Goal: Task Accomplishment & Management: Manage account settings

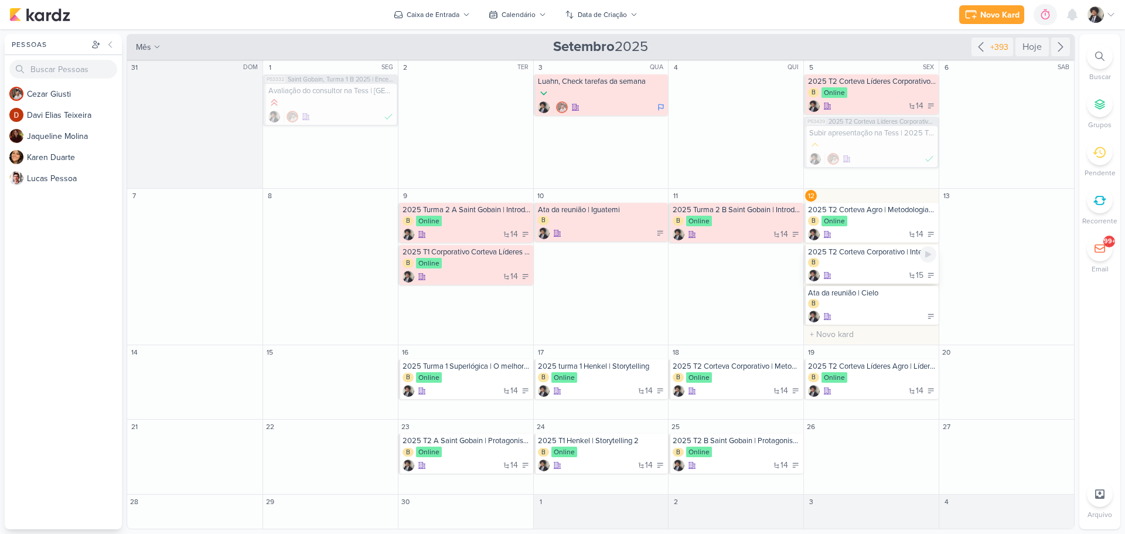
click at [880, 277] on div "15" at bounding box center [872, 276] width 128 height 12
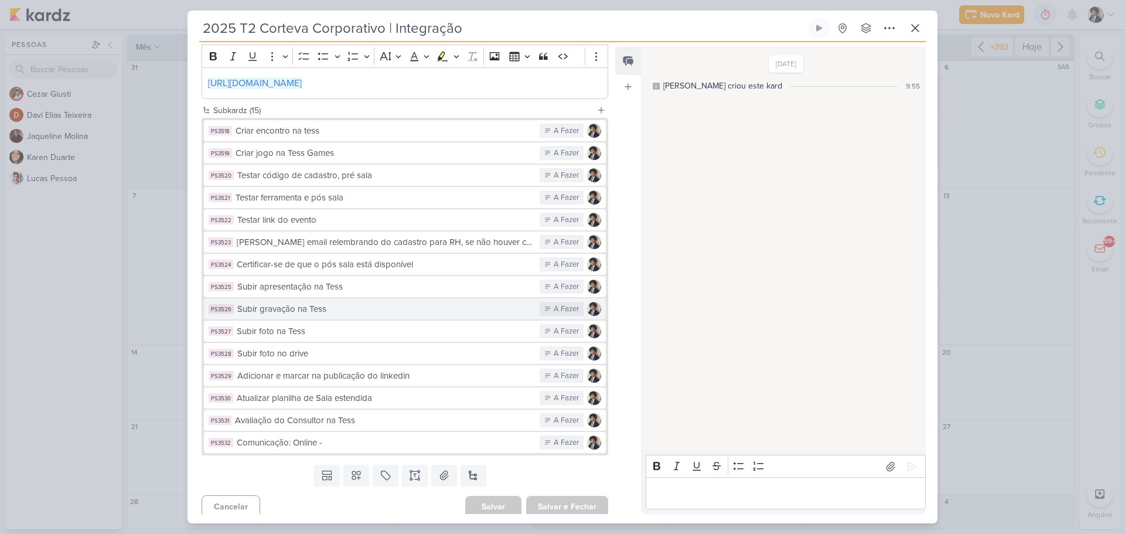
scroll to position [239, 0]
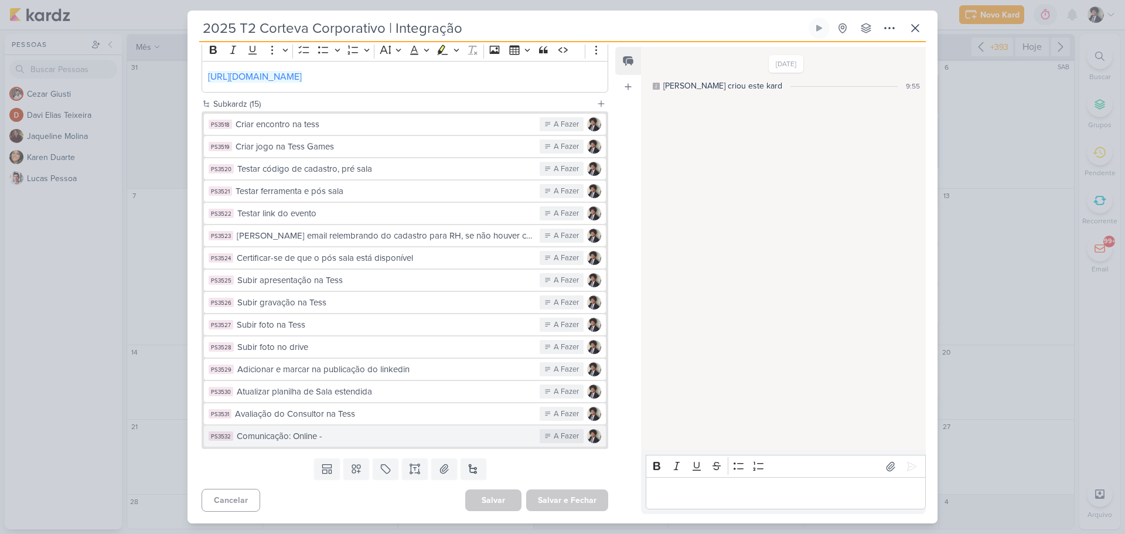
click at [432, 441] on div "Comunicação: Online -" at bounding box center [385, 436] width 297 height 13
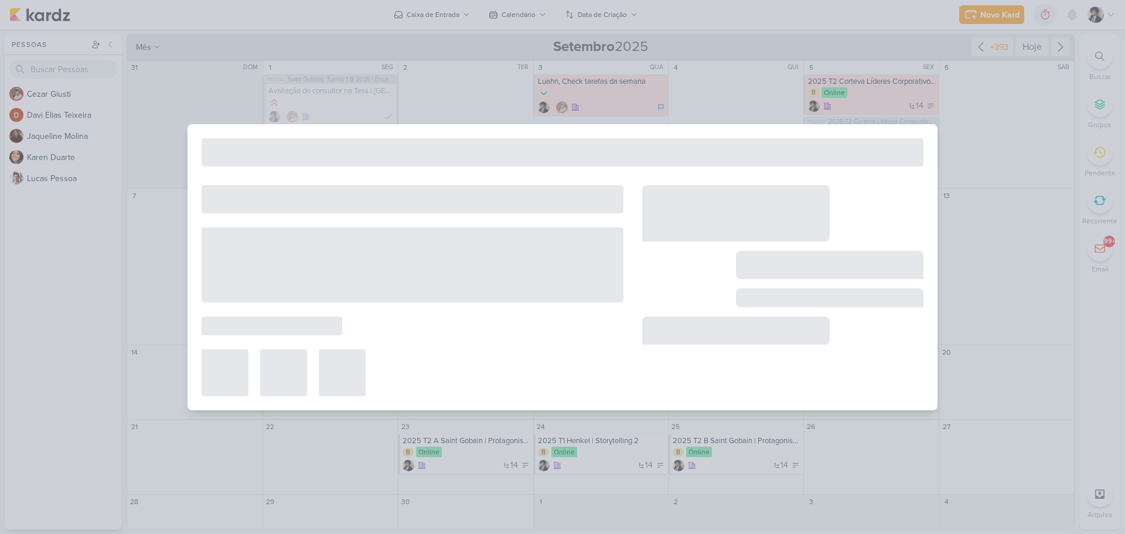
type input "Comunicação: Online -"
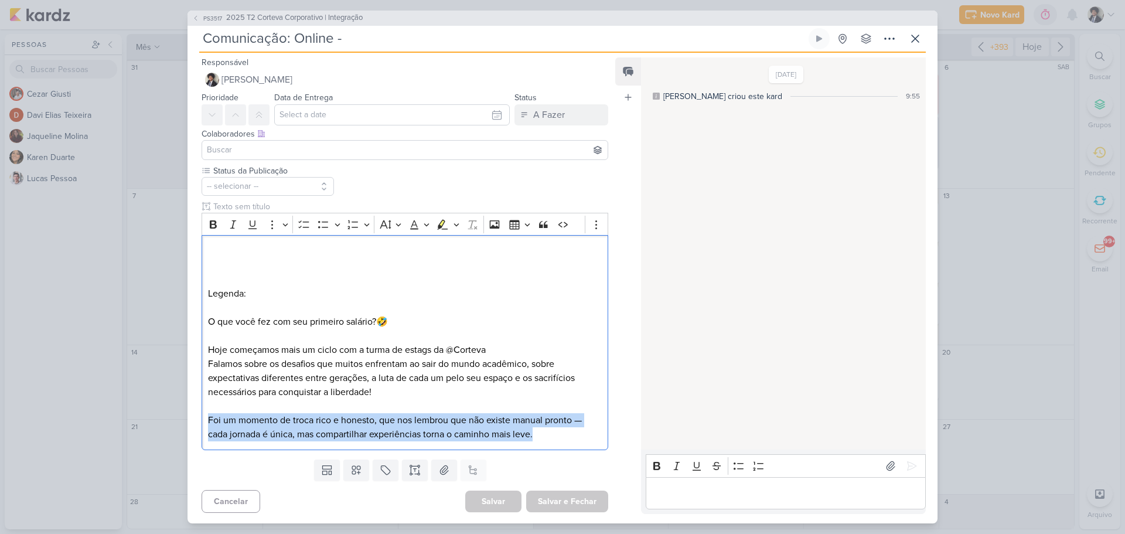
drag, startPoint x: 543, startPoint y: 435, endPoint x: 178, endPoint y: 415, distance: 365.6
click at [178, 415] on div "PS3517 2025 T2 Corteva Corporativo | Integração Comunicação: Online -" at bounding box center [562, 267] width 1125 height 534
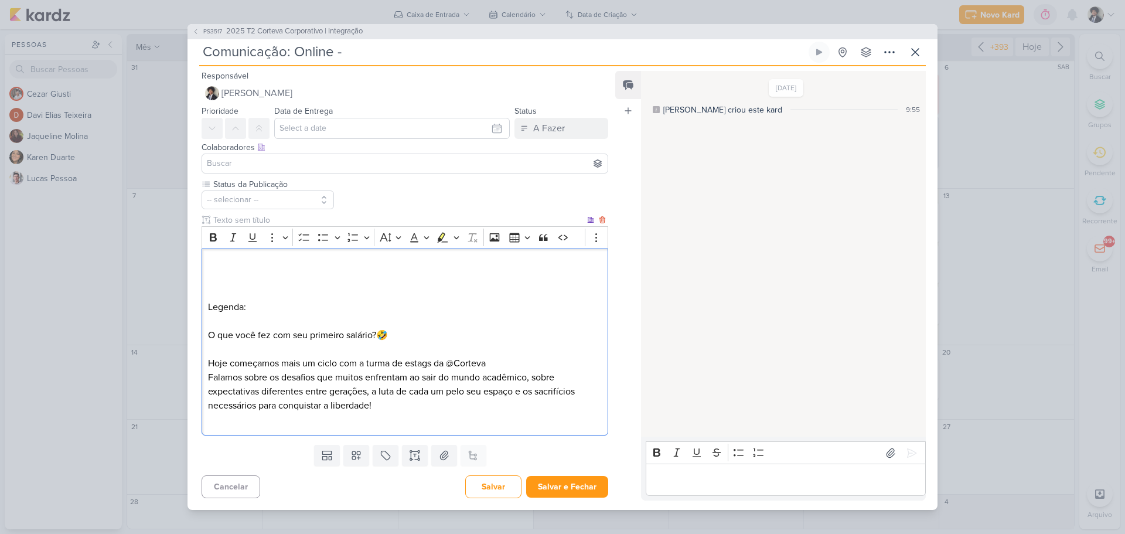
click at [373, 389] on p "Falamos sobre os desafios que muitos enfrentam ao sair do mundo acadêmico, sobr…" at bounding box center [405, 391] width 394 height 42
drag, startPoint x: 373, startPoint y: 389, endPoint x: 516, endPoint y: 394, distance: 143.1
click at [516, 394] on p "Falamos sobre os desafios que muitos enfrentam ao sair do mundo acadêmico, sobr…" at bounding box center [405, 391] width 394 height 42
click at [432, 392] on p "Falamos sobre os desafios que muitos enfrentam ao sair do mundo acadêmico, sobr…" at bounding box center [405, 391] width 394 height 42
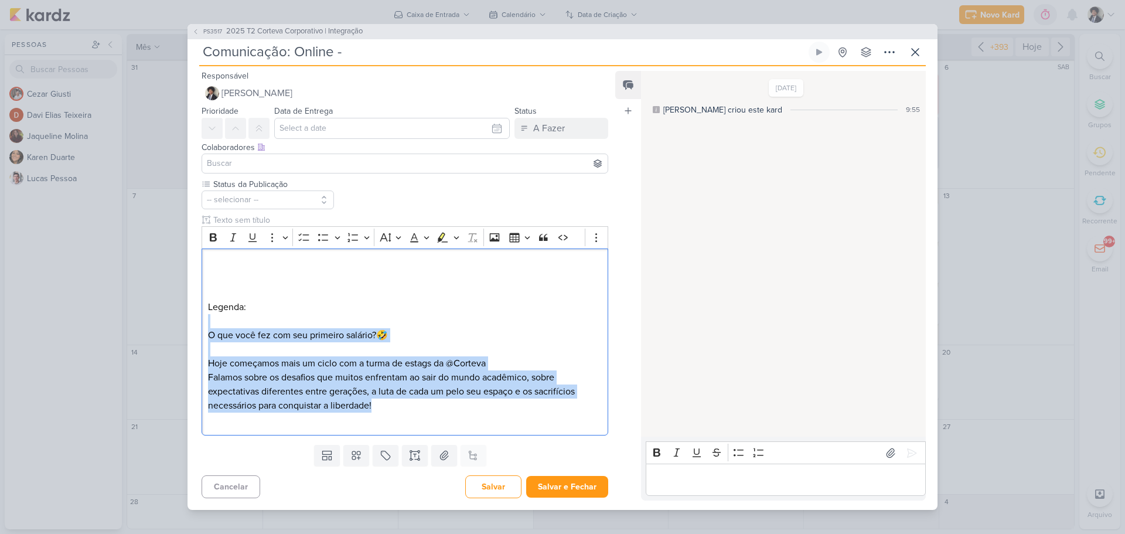
drag, startPoint x: 393, startPoint y: 405, endPoint x: 169, endPoint y: 325, distance: 237.8
click at [169, 325] on div "PS3517 2025 T2 Corteva Corporativo | Integração Comunicação: Online -" at bounding box center [562, 267] width 1125 height 534
copy div "O que você fez com seu primeiro salário?🤣 [PERSON_NAME] começamos mais um ciclo…"
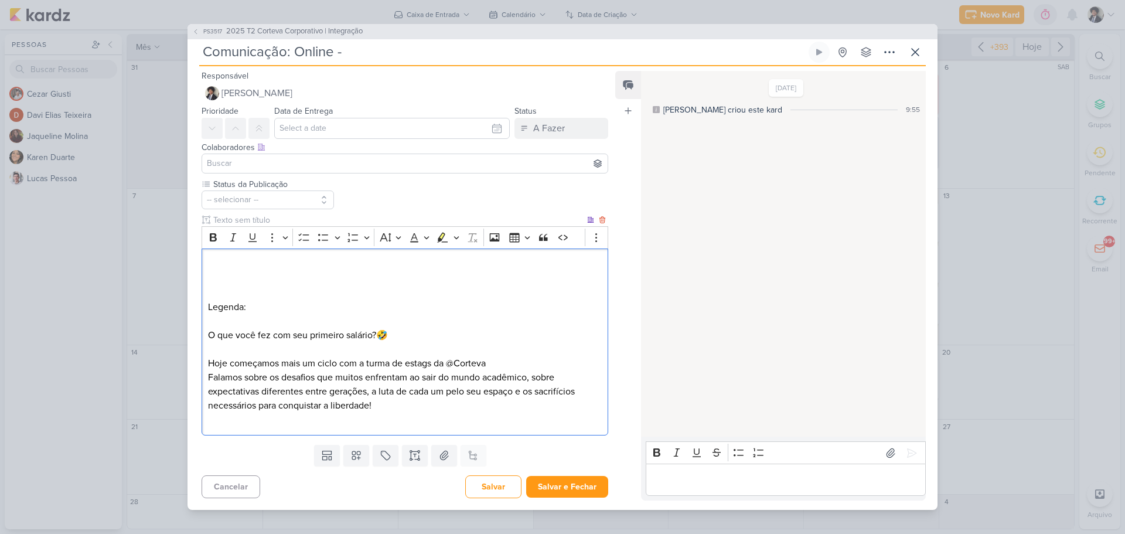
click at [270, 265] on p "Editor editing area: main" at bounding box center [405, 265] width 394 height 14
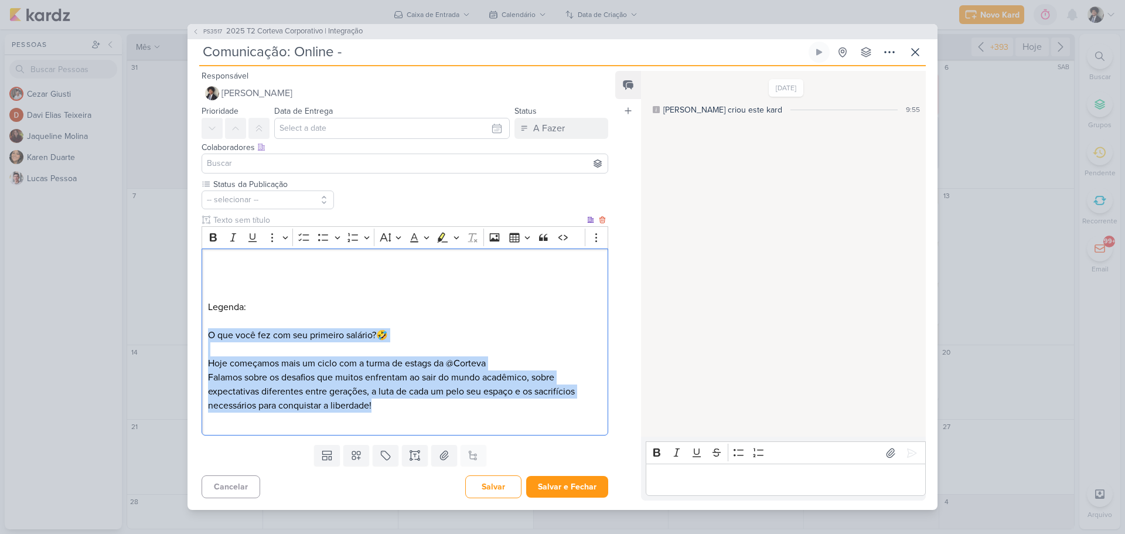
drag, startPoint x: 210, startPoint y: 334, endPoint x: 400, endPoint y: 407, distance: 203.8
click at [400, 407] on div "Legenda: O que você fez com seu primeiro salário?🤣 [PERSON_NAME] começamos mais…" at bounding box center [405, 341] width 407 height 187
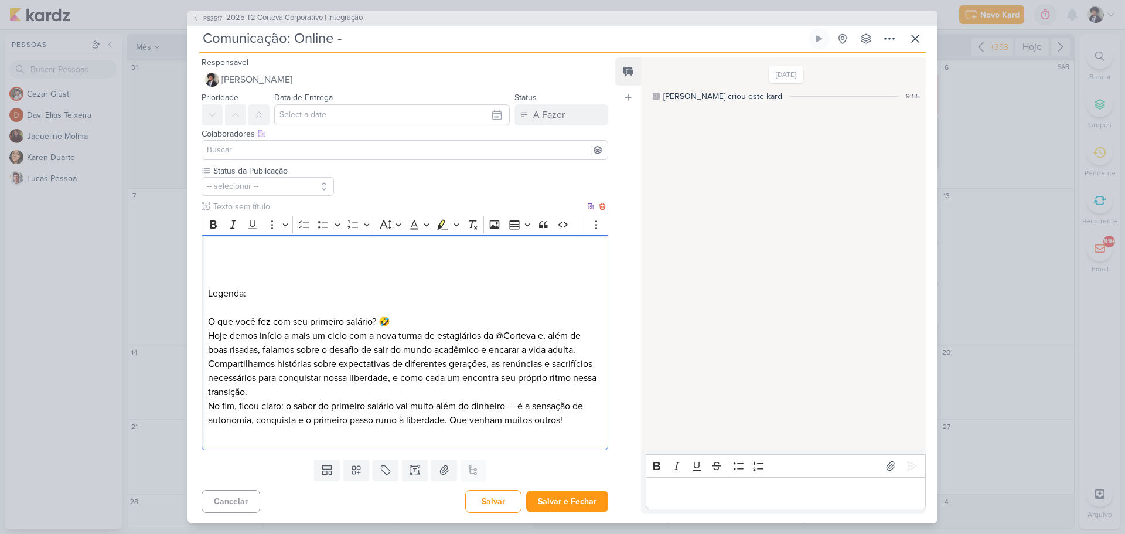
click at [298, 261] on p "Editor editing area: main" at bounding box center [405, 265] width 394 height 14
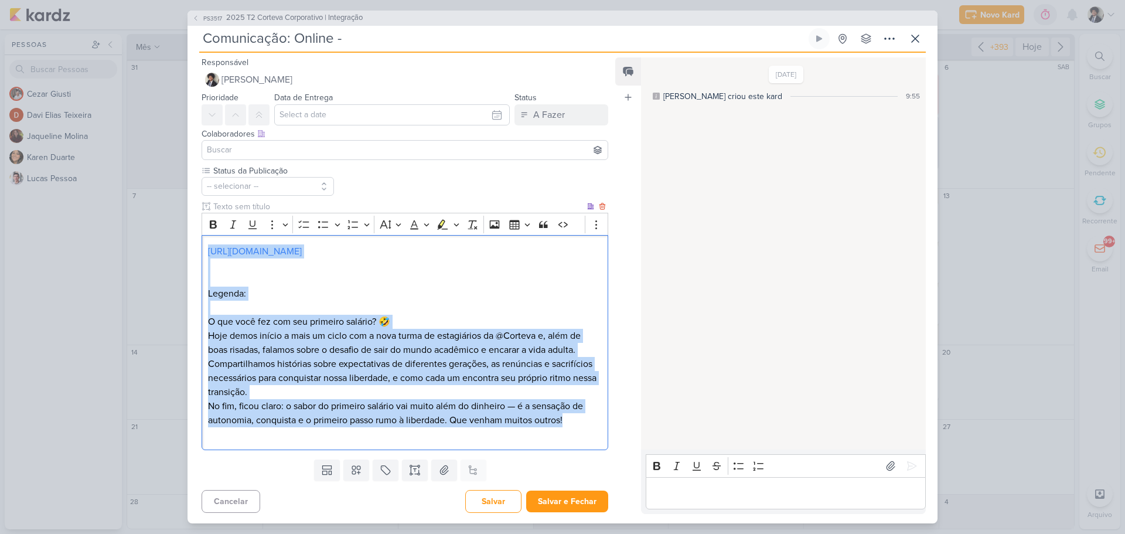
drag, startPoint x: 205, startPoint y: 254, endPoint x: 580, endPoint y: 423, distance: 411.3
click at [580, 423] on div "[URL][DOMAIN_NAME] Legenda: O que você fez com seu primeiro salário? 🤣 Hoje dem…" at bounding box center [405, 342] width 407 height 215
copy div "[URL][DOMAIN_NAME] Legenda: O que você fez com seu primeiro salário? 🤣 Hoje dem…"
click at [398, 307] on p "Editor editing area: main" at bounding box center [405, 308] width 394 height 14
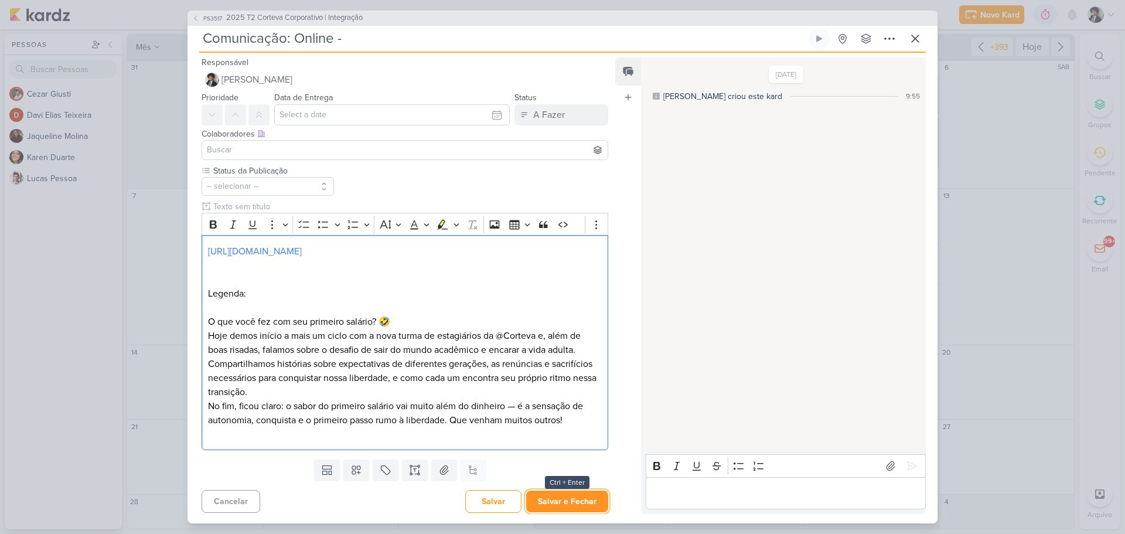
click at [579, 498] on button "Salvar e Fechar" at bounding box center [567, 501] width 82 height 22
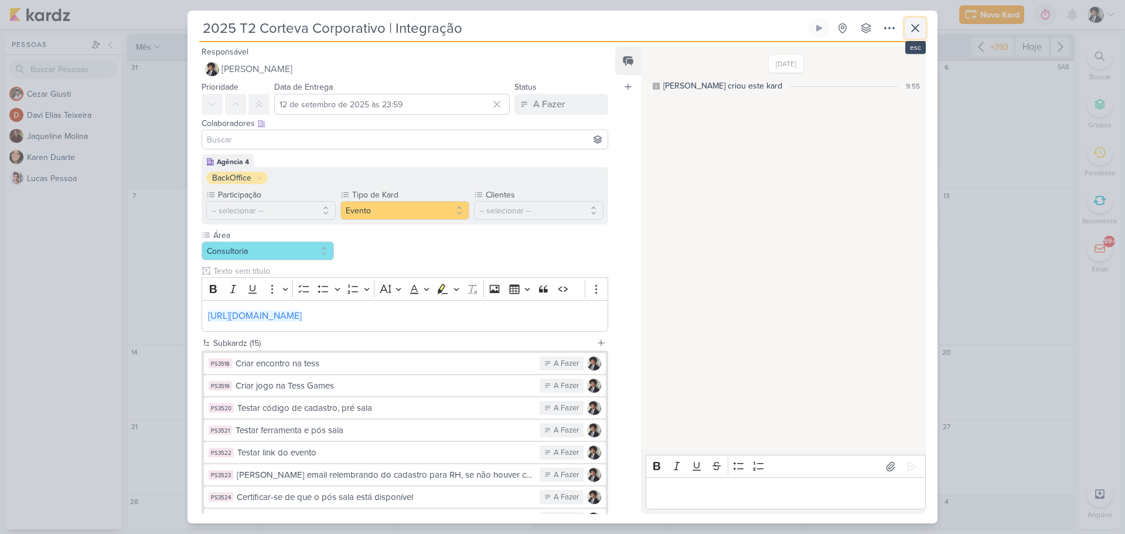
click at [915, 25] on icon at bounding box center [915, 28] width 14 height 14
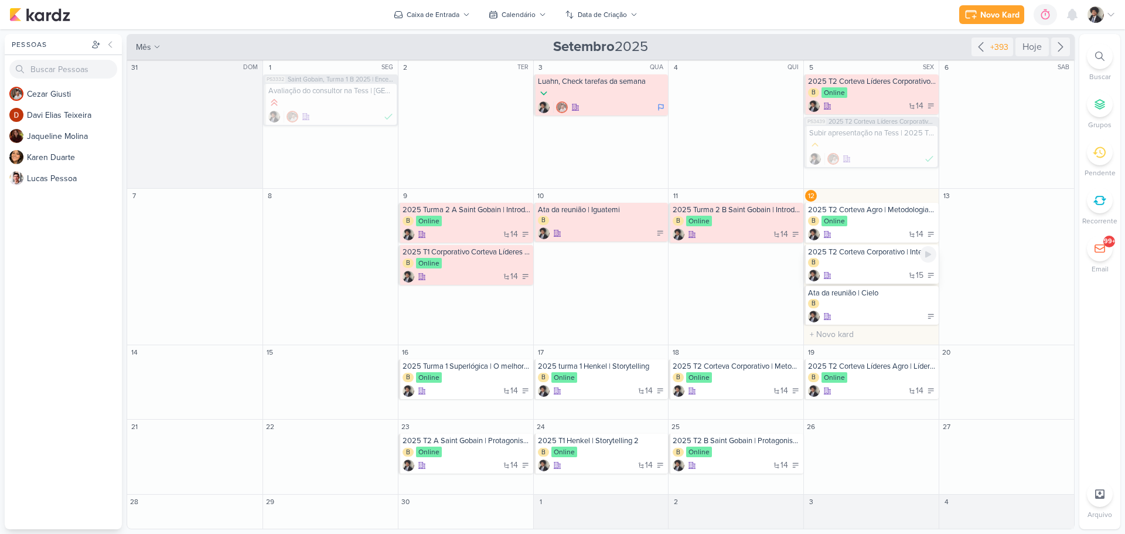
click at [878, 264] on div "B" at bounding box center [872, 263] width 128 height 11
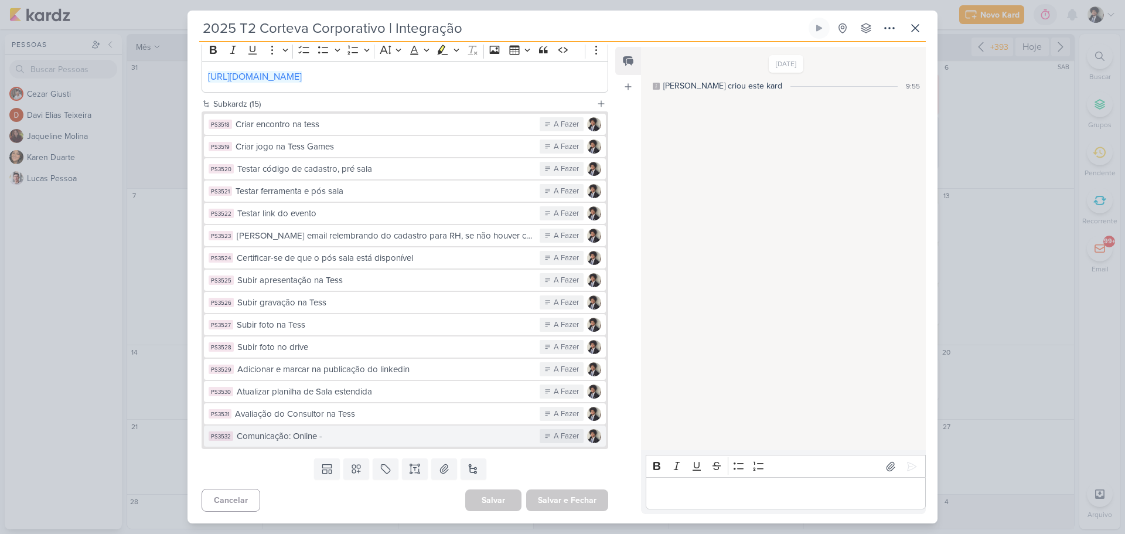
click at [410, 443] on button "PS3532 Comunicação: Online - A Fazer" at bounding box center [405, 435] width 402 height 21
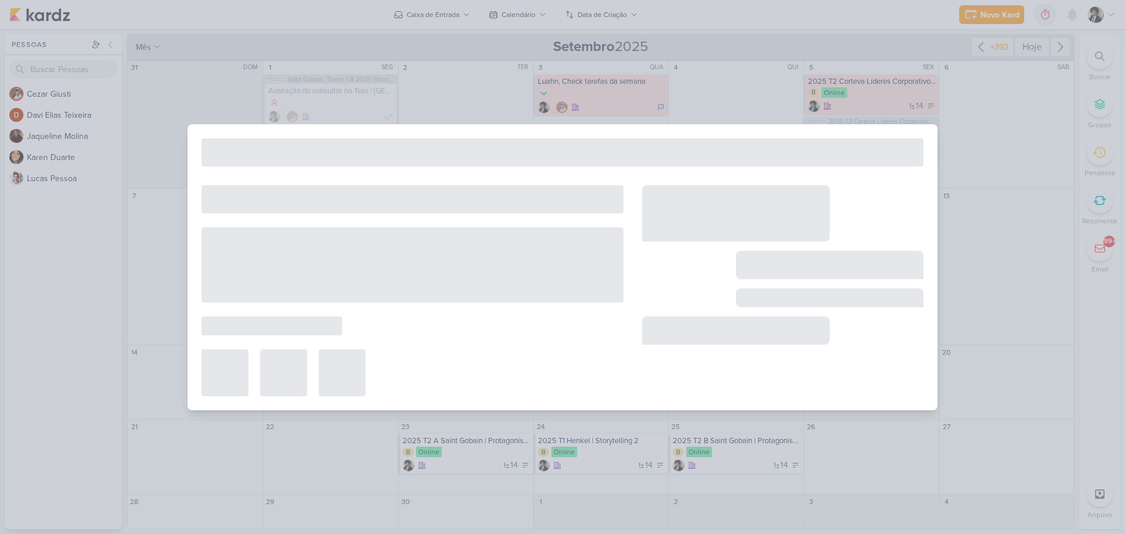
type input "Comunicação: Online -"
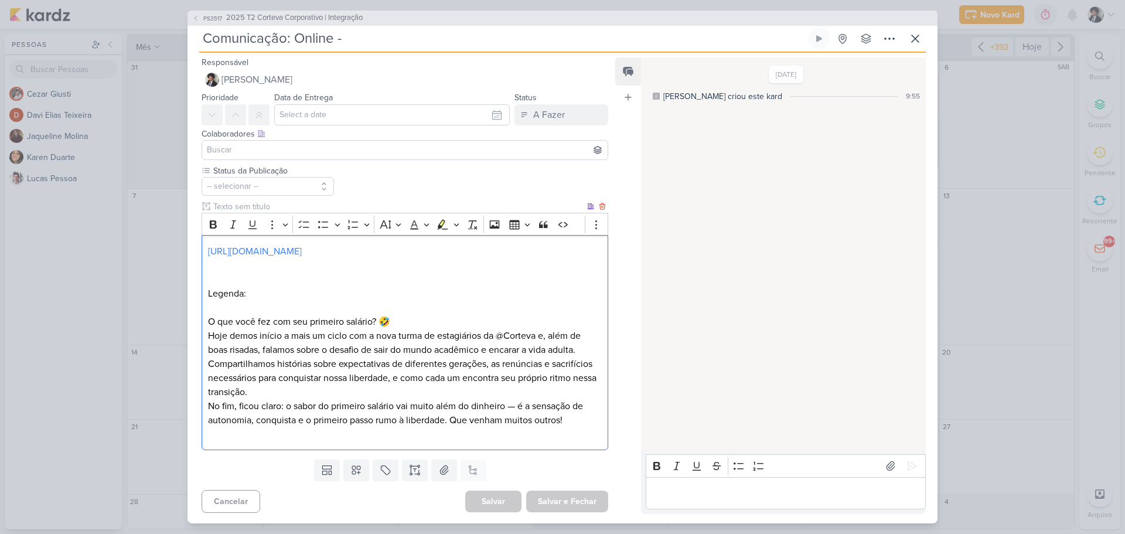
click at [420, 320] on p "O que você fez com seu primeiro salário? 🤣" at bounding box center [405, 322] width 394 height 14
click at [584, 349] on p "Hoje demos início a mais um ciclo com a nova turma de estagiários da @Corteva e…" at bounding box center [405, 343] width 394 height 28
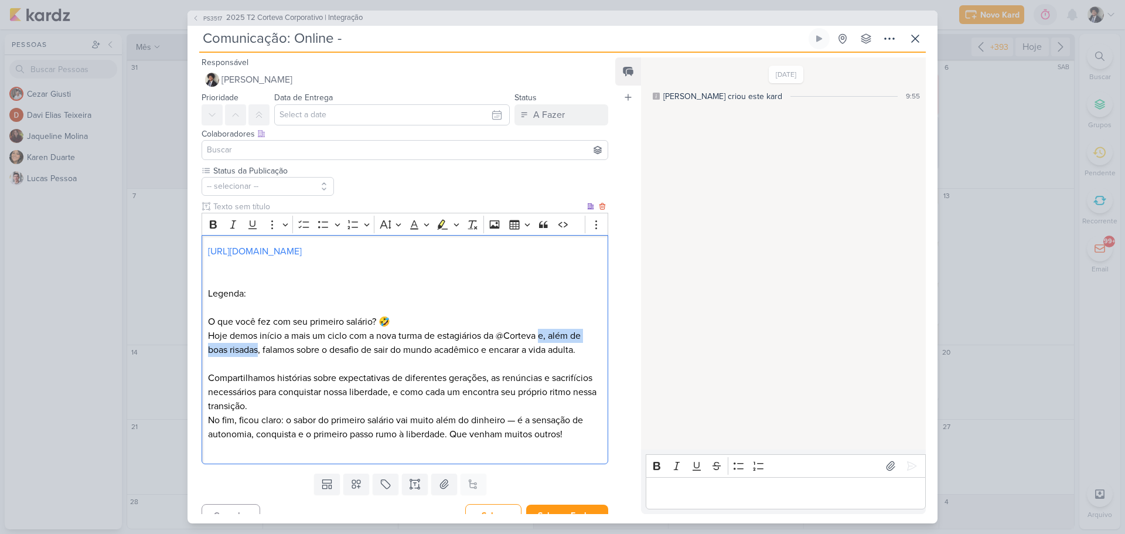
drag, startPoint x: 541, startPoint y: 333, endPoint x: 258, endPoint y: 349, distance: 282.9
click at [258, 349] on p "Hoje demos início a mais um ciclo com a nova turma de estagiários da @Corteva e…" at bounding box center [405, 343] width 394 height 28
click at [489, 350] on p "Hoje demos início a mais um ciclo com a nova turma de estagiários da @Corteva, …" at bounding box center [405, 343] width 394 height 28
click at [494, 352] on p "Hoje demos início a mais um ciclo com a nova turma de estagiários da @Corteva, …" at bounding box center [405, 343] width 394 height 28
drag, startPoint x: 531, startPoint y: 349, endPoint x: 550, endPoint y: 366, distance: 24.9
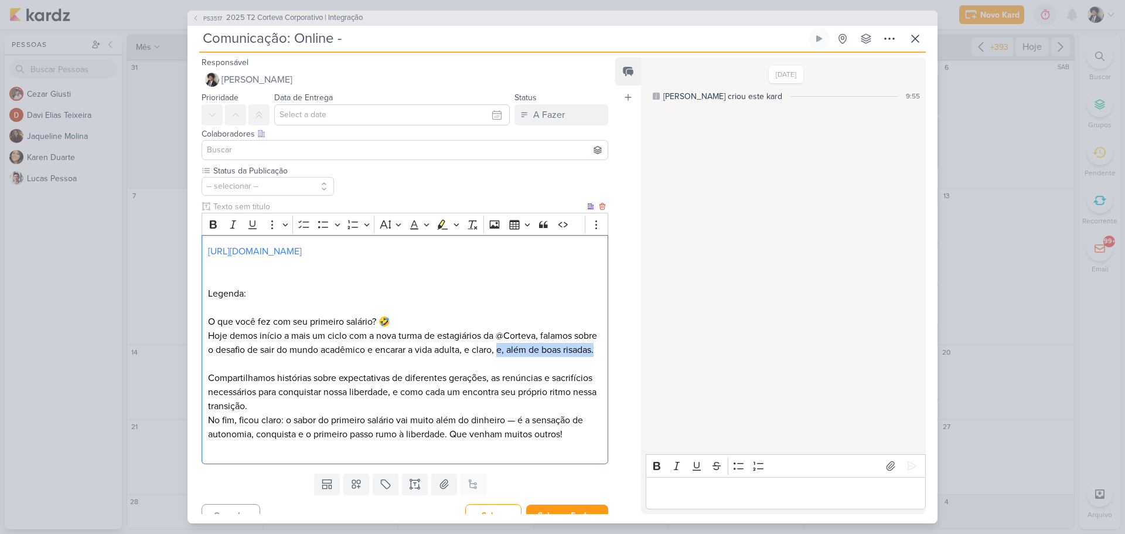
click at [550, 357] on p "Hoje demos início a mais um ciclo com a nova turma de estagiários da @Corteva, …" at bounding box center [405, 343] width 394 height 28
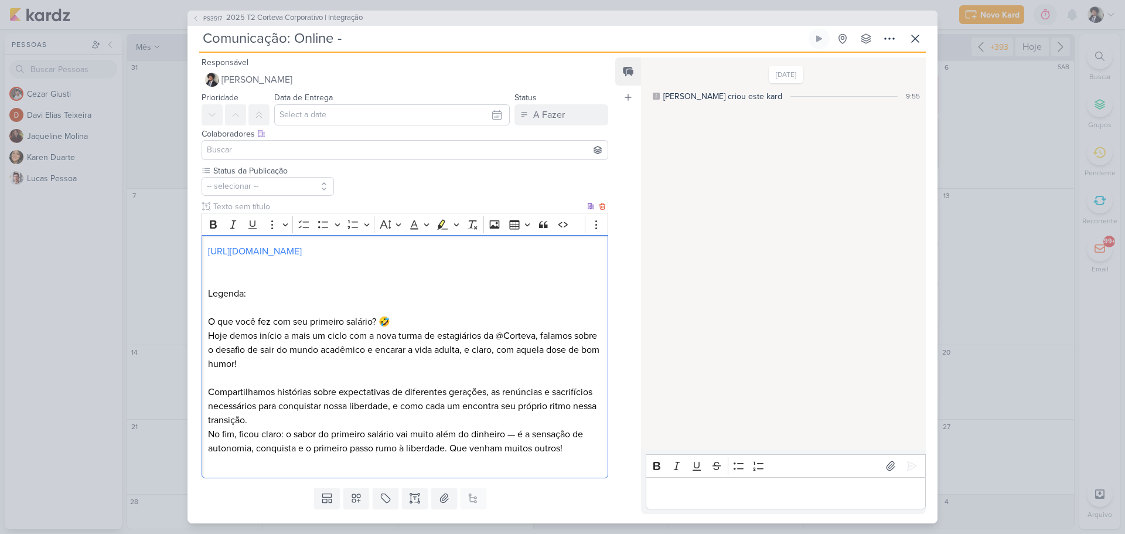
click at [293, 419] on p "Compartilhamos histórias sobre expectativas de diferentes gerações, as renúncia…" at bounding box center [405, 406] width 394 height 42
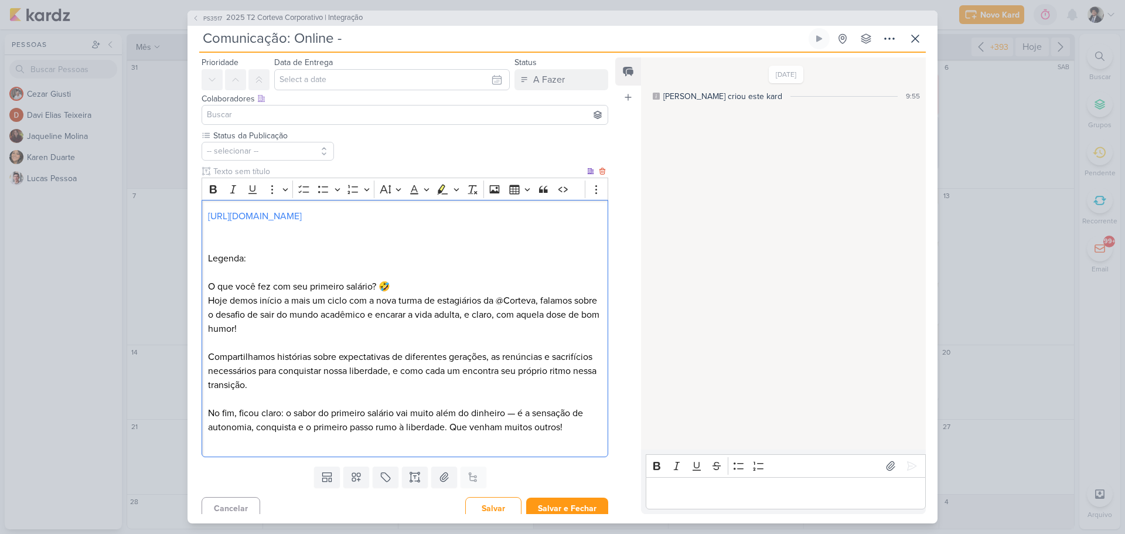
scroll to position [43, 0]
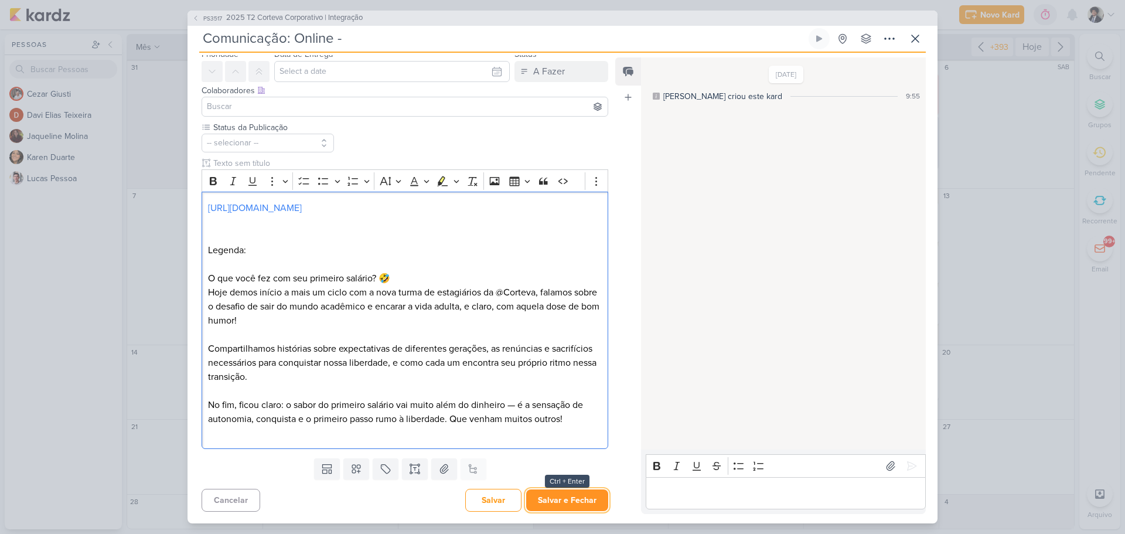
click at [568, 503] on button "Salvar e Fechar" at bounding box center [567, 500] width 82 height 22
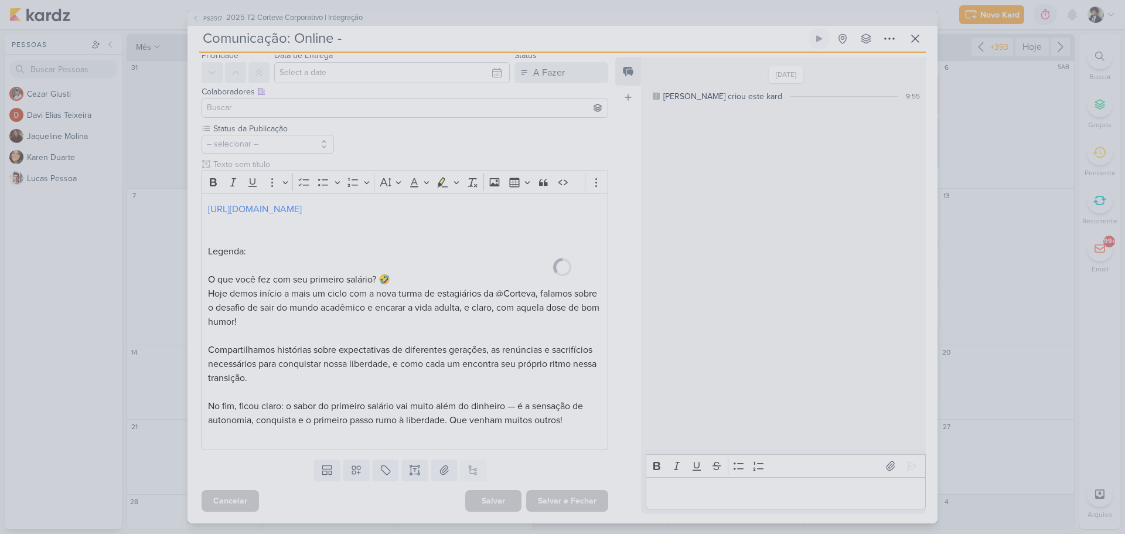
scroll to position [42, 0]
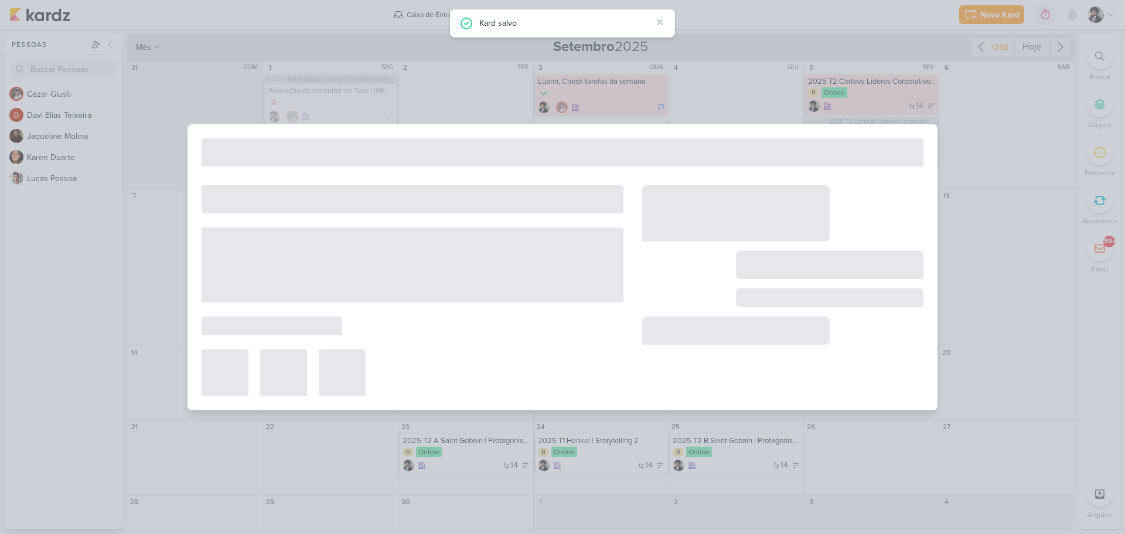
type input "2025 T2 Corteva Corporativo | Integração"
type input "12 de setembro de 2025 às 23:59"
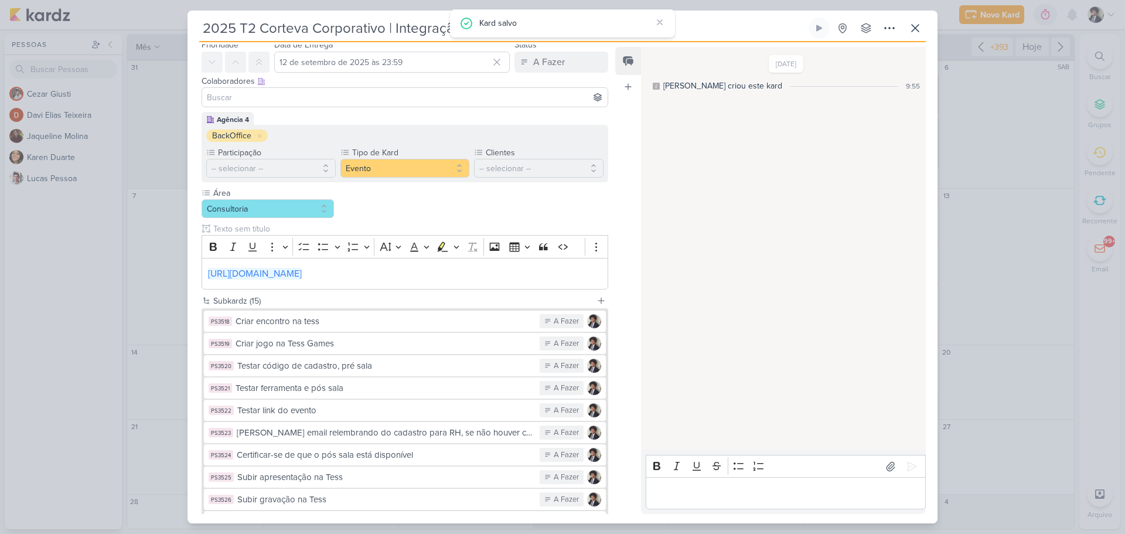
scroll to position [0, 0]
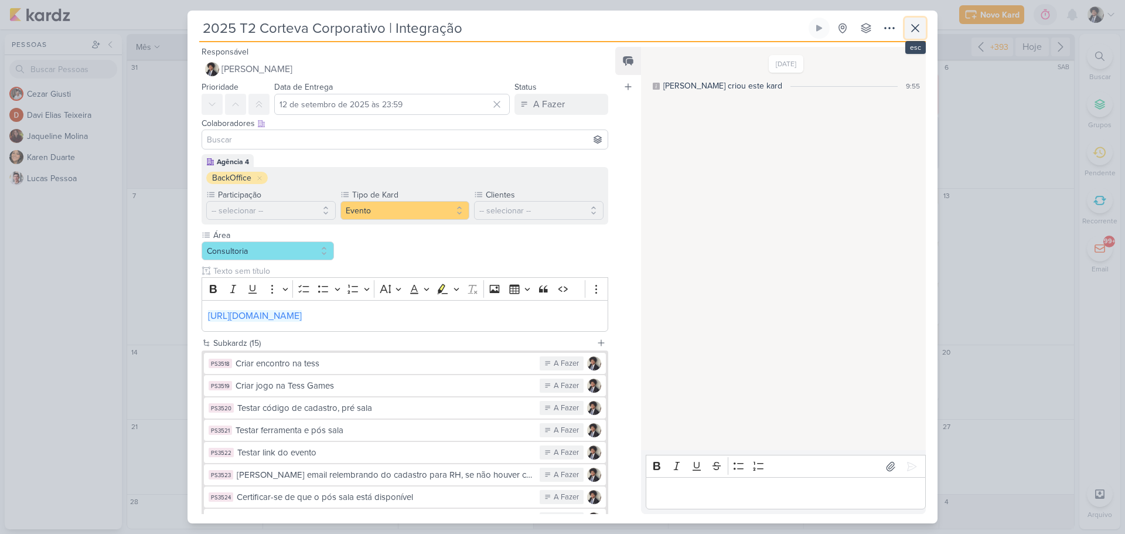
click at [925, 27] on button at bounding box center [915, 28] width 21 height 21
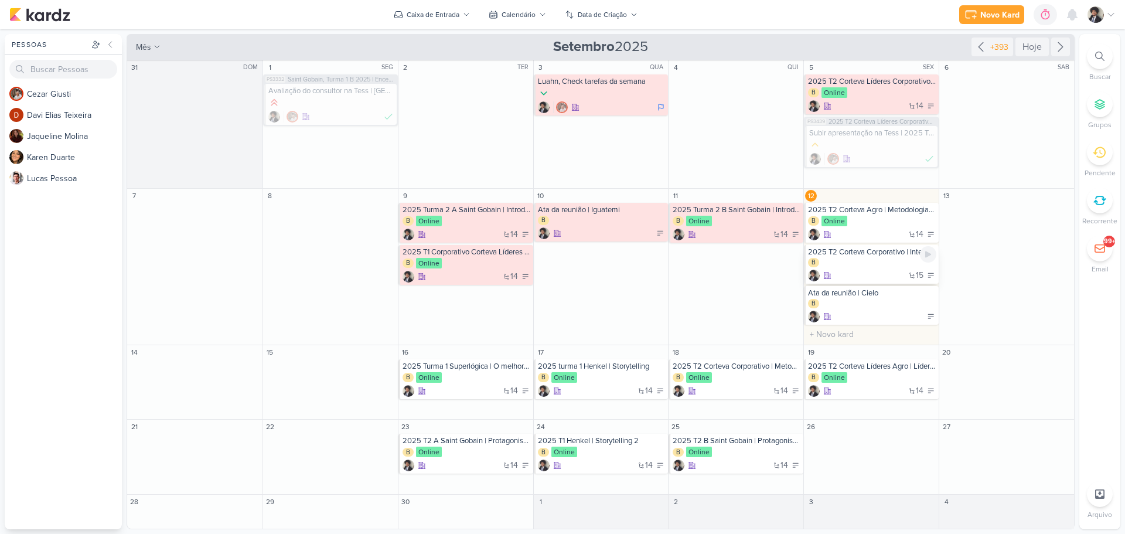
click at [886, 271] on div "15" at bounding box center [872, 276] width 128 height 12
